Goal: Information Seeking & Learning: Check status

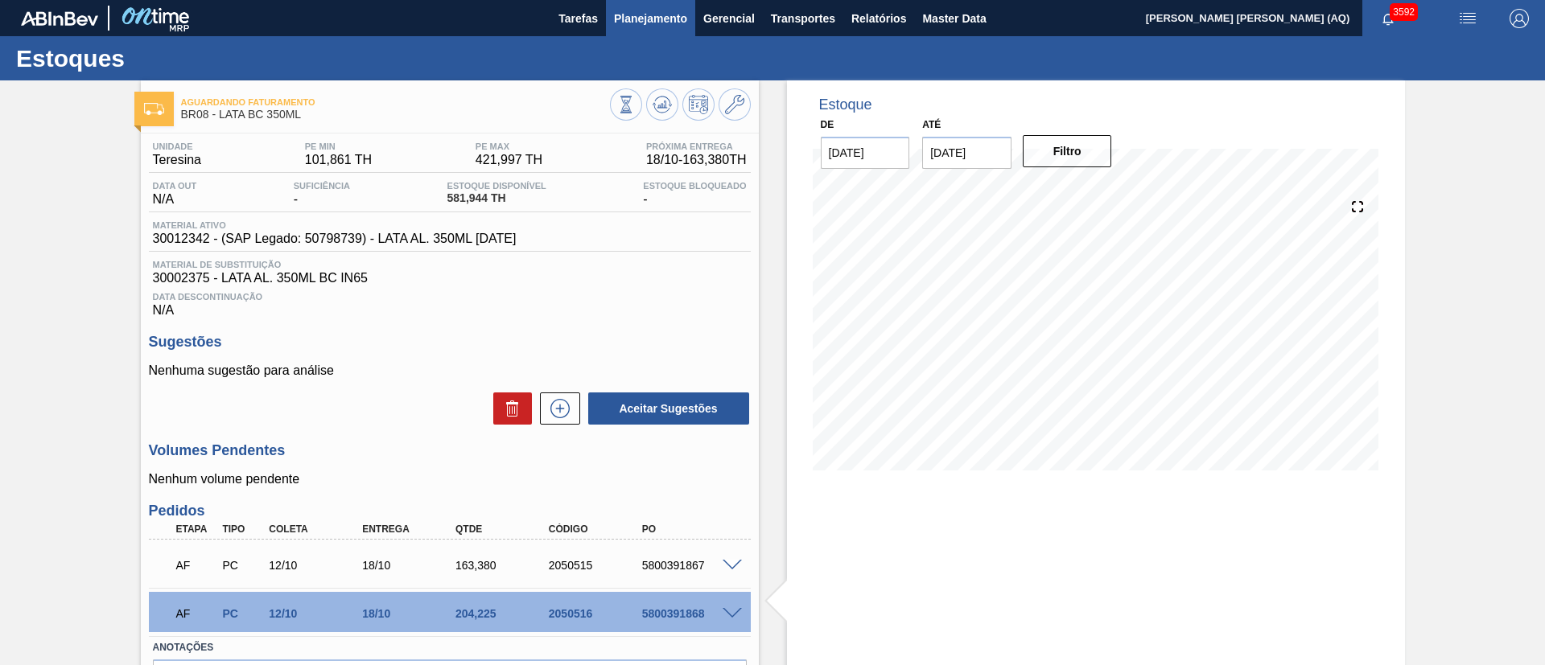
click at [645, 13] on span "Planejamento" at bounding box center [650, 18] width 73 height 19
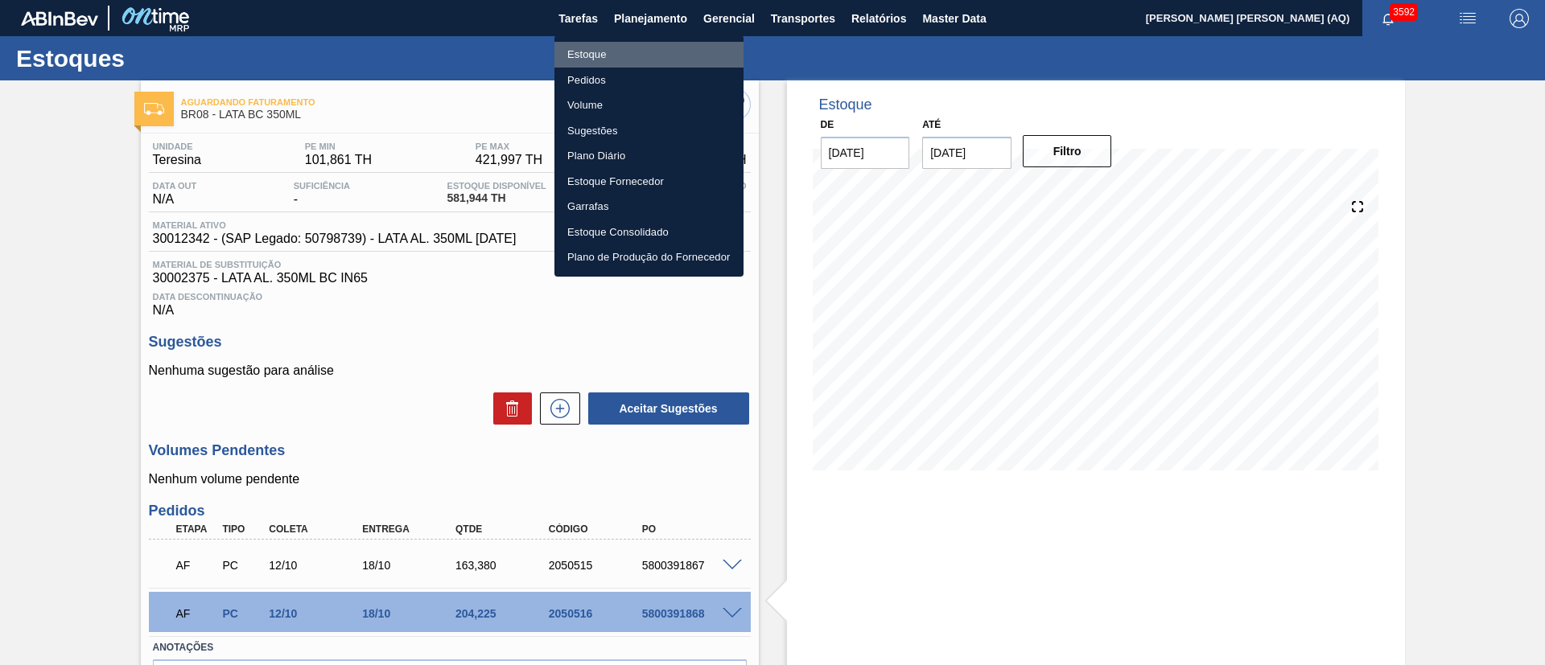
click at [597, 51] on li "Estoque" at bounding box center [648, 55] width 189 height 26
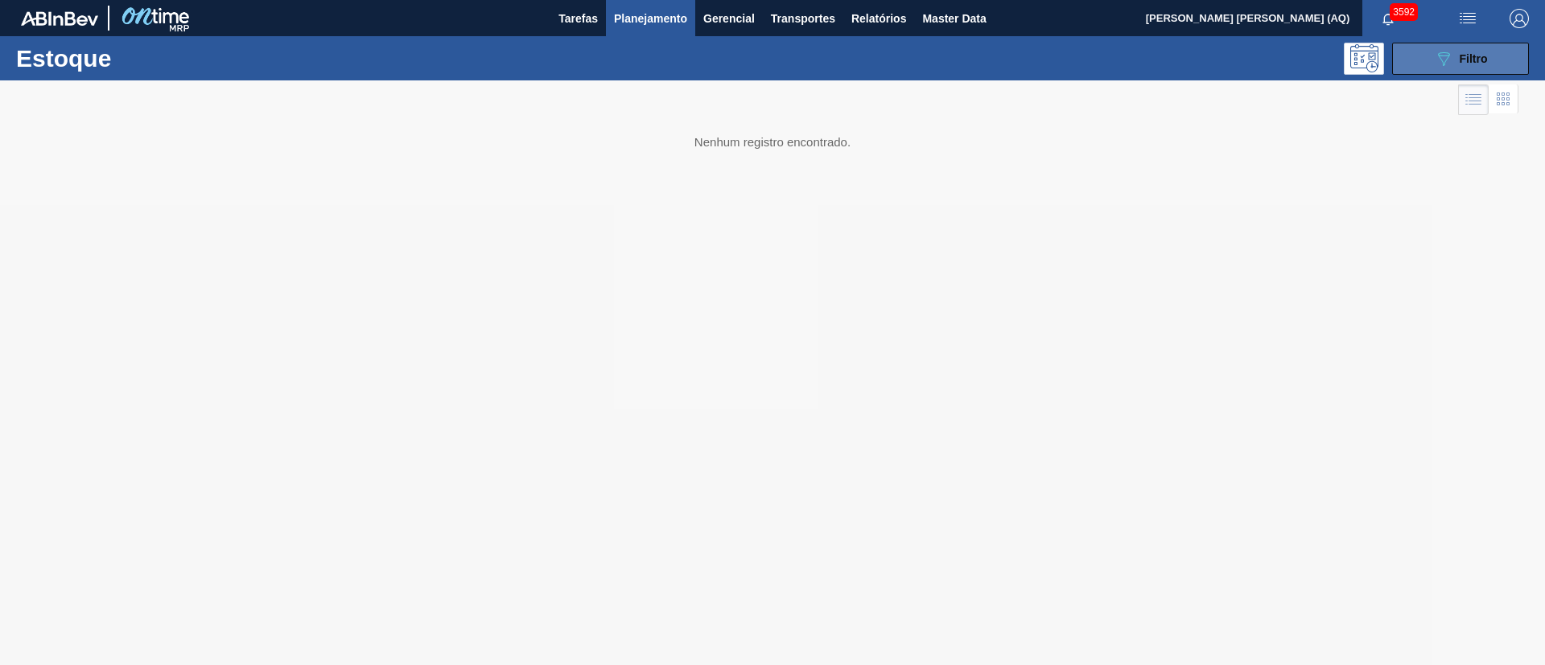
click at [1450, 60] on icon "089F7B8B-B2A5-4AFE-B5C0-19BA573D28AC" at bounding box center [1443, 58] width 19 height 19
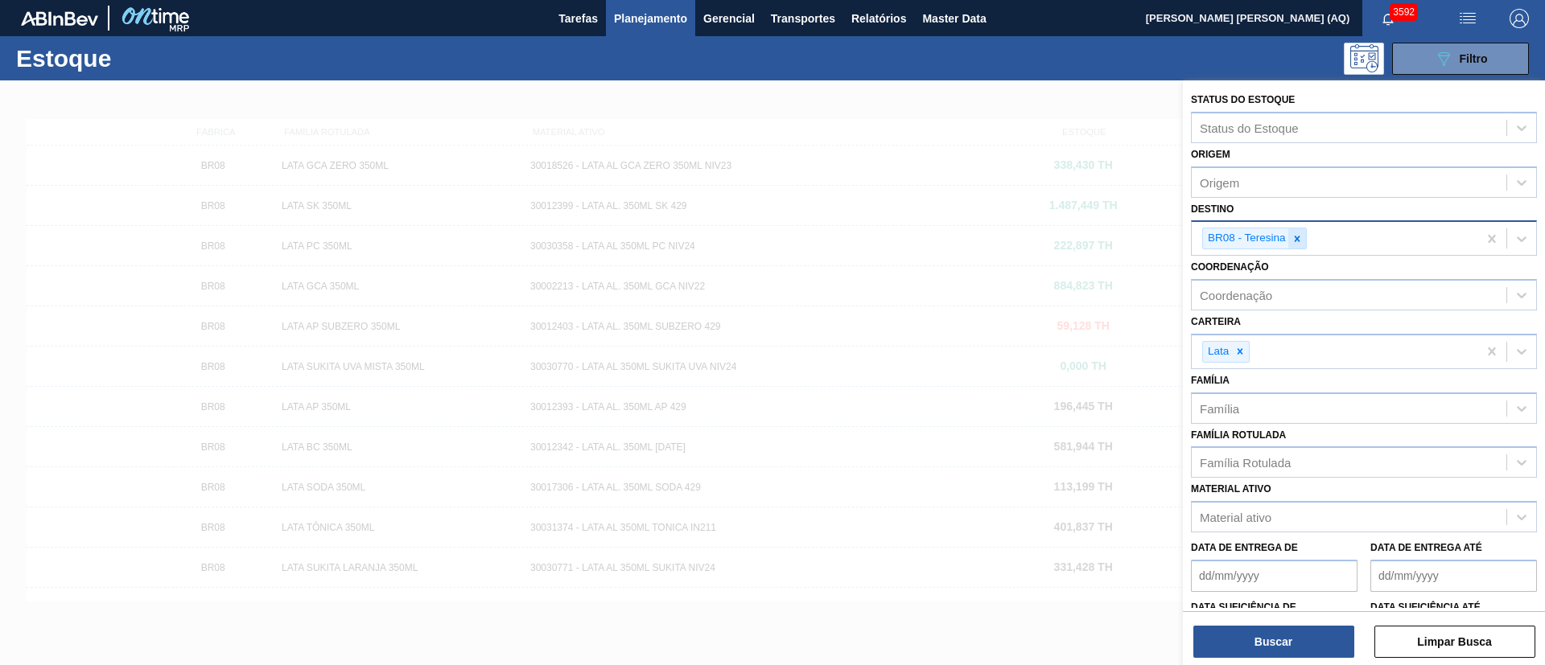
click at [1290, 248] on div at bounding box center [1297, 238] width 18 height 20
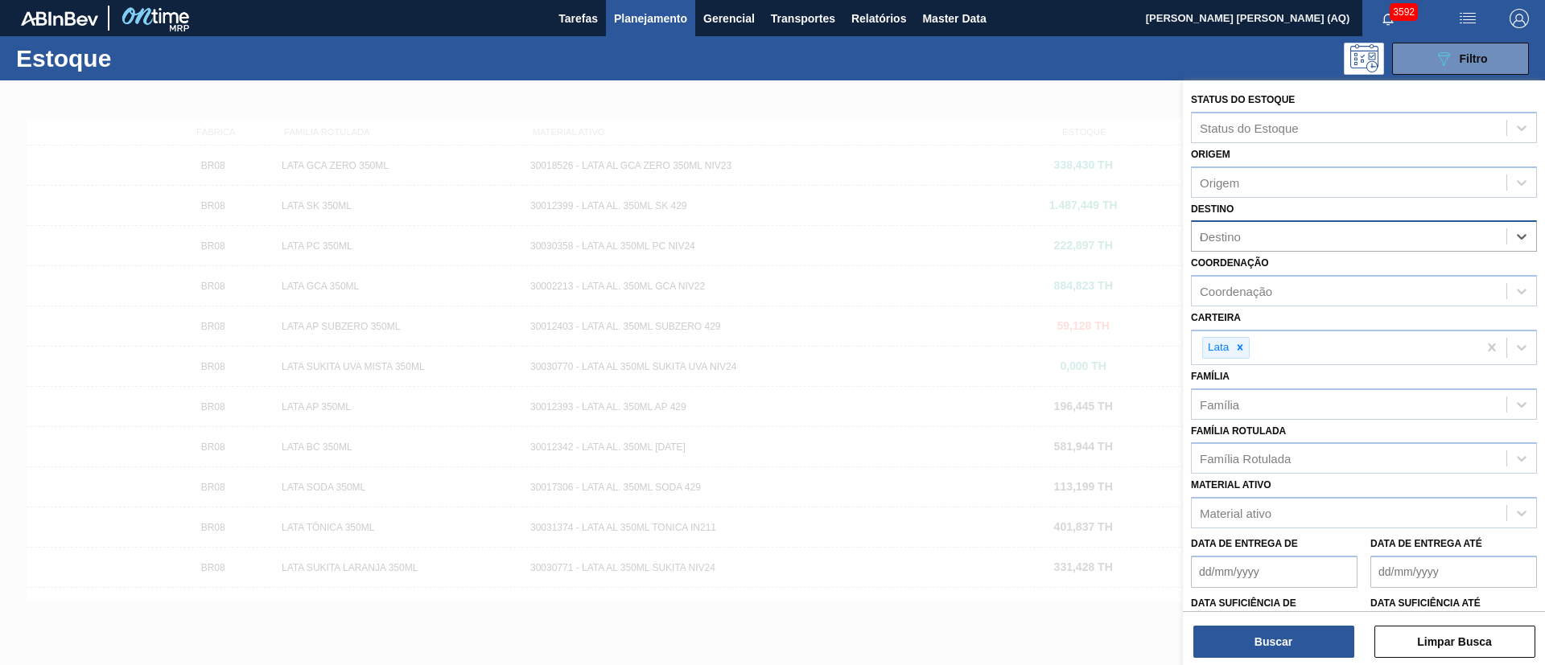
type input "ce"
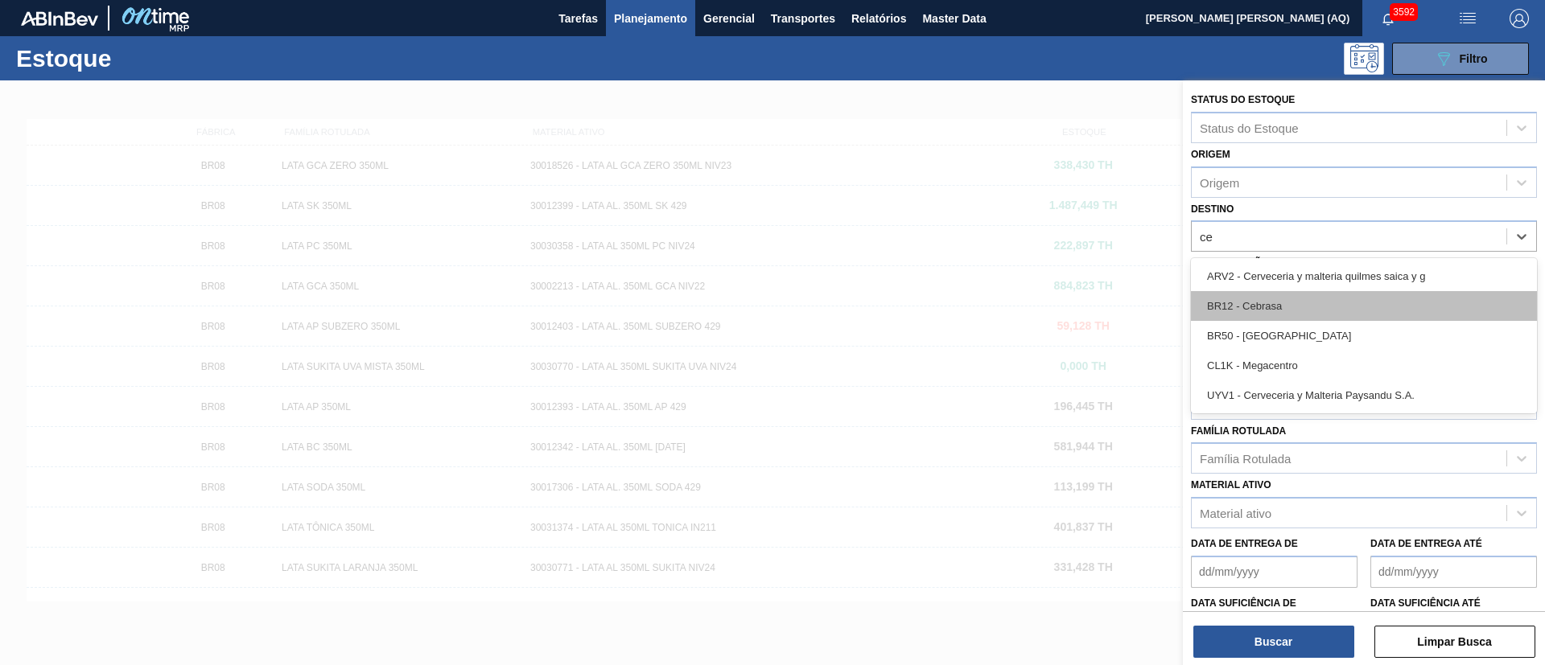
click at [1324, 298] on div "BR12 - Cebrasa" at bounding box center [1364, 306] width 346 height 30
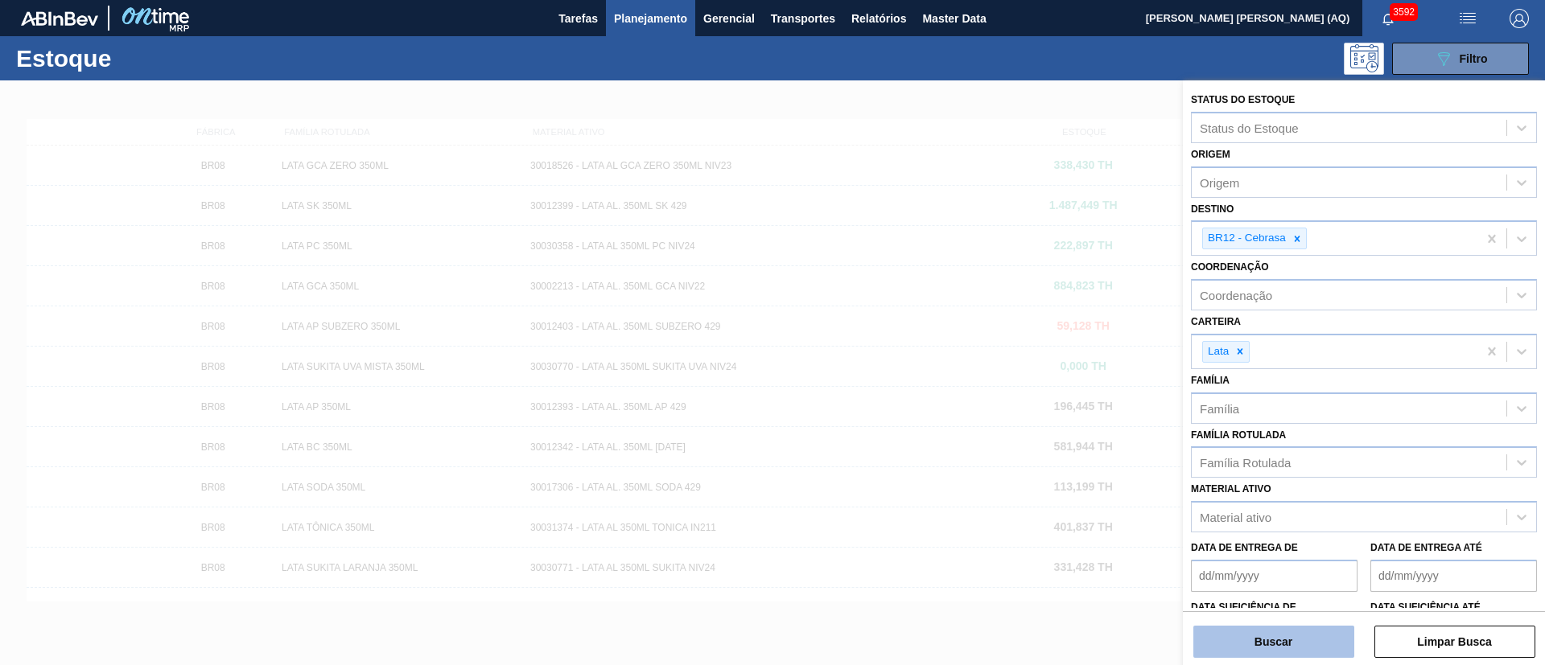
click at [1299, 650] on button "Buscar" at bounding box center [1273, 642] width 161 height 32
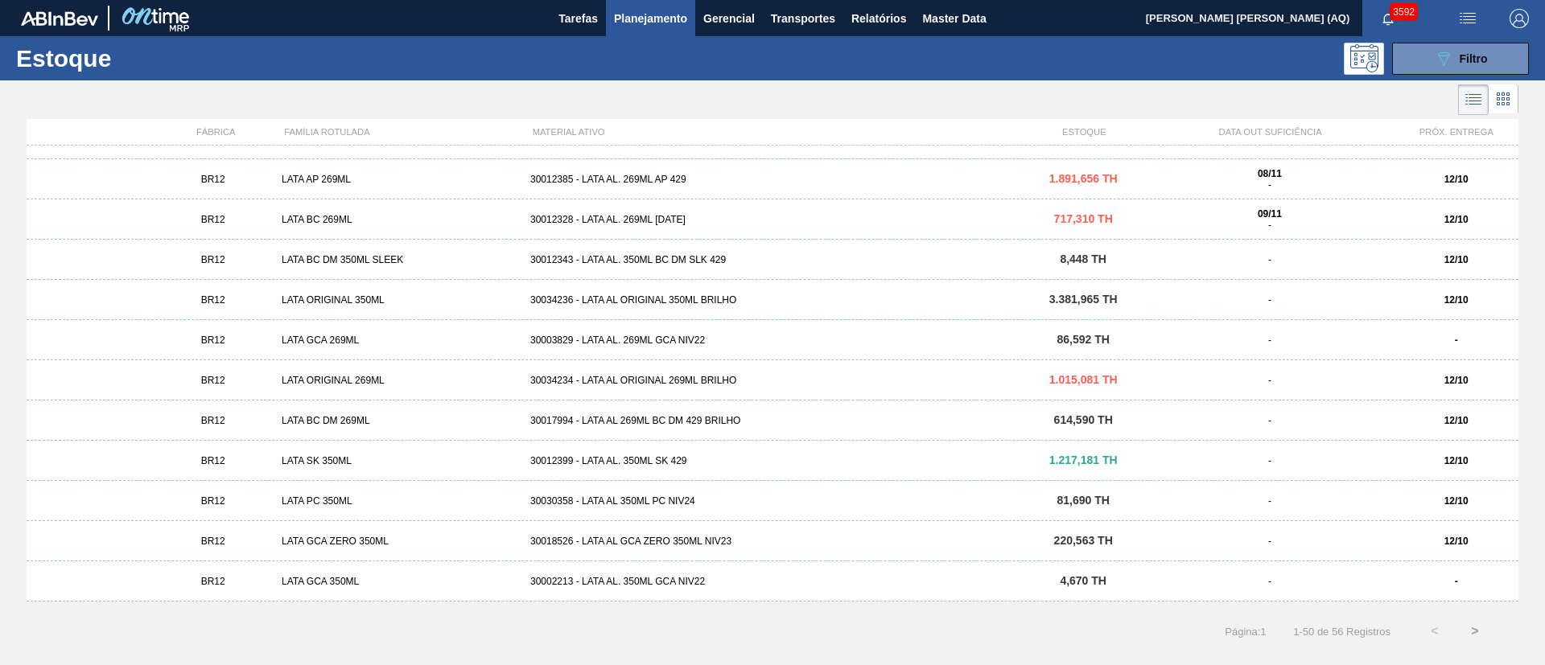
scroll to position [1314, 0]
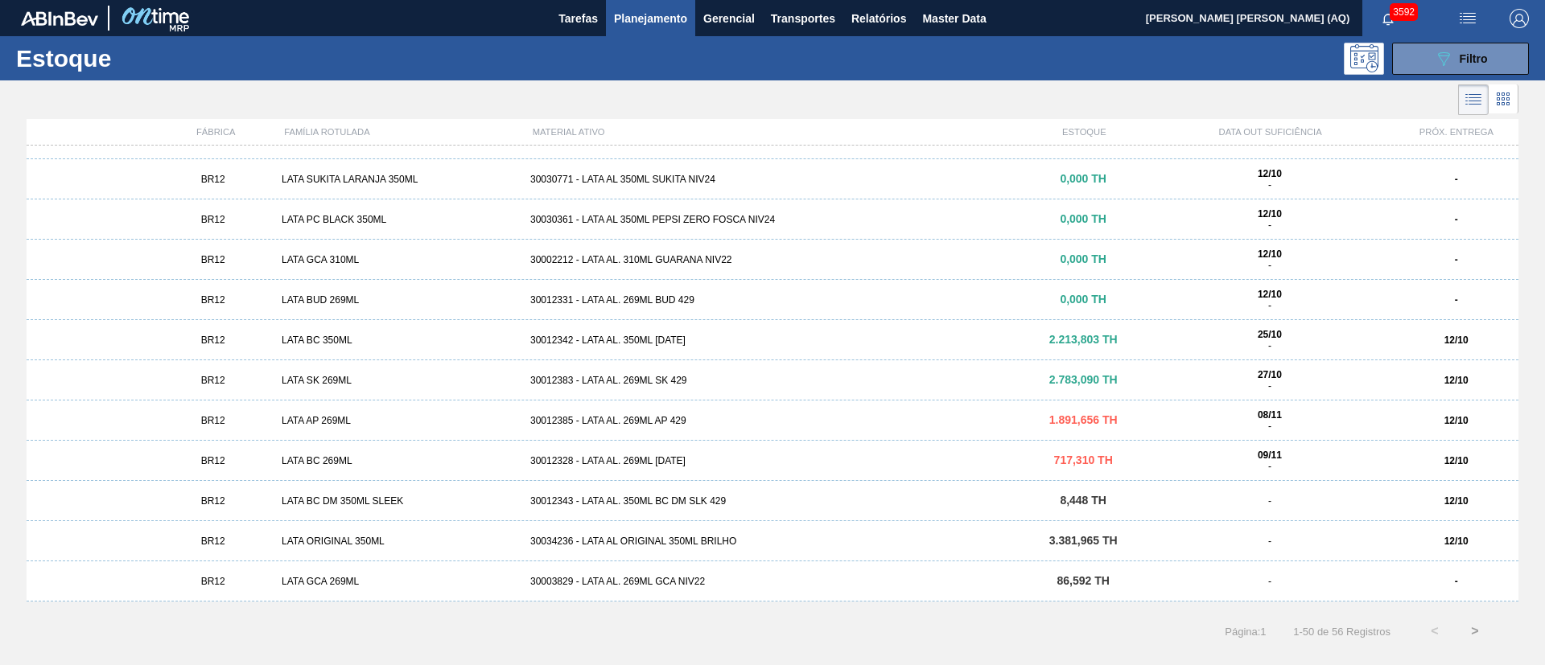
click at [350, 419] on div "LATA AP 269ML" at bounding box center [399, 420] width 249 height 11
